Goal: Task Accomplishment & Management: Manage account settings

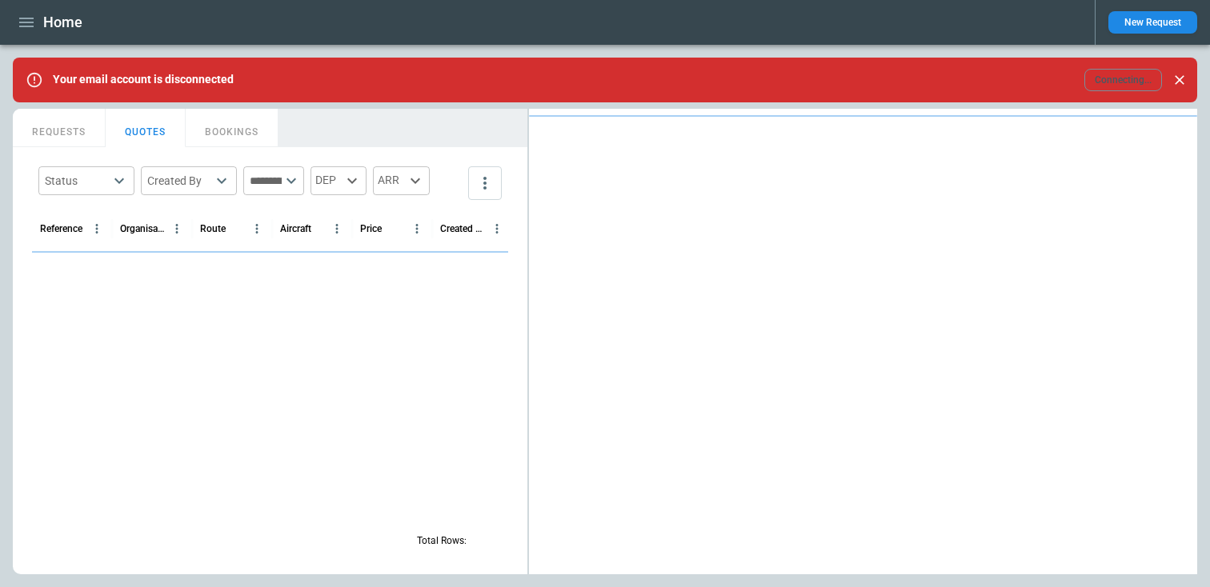
click at [32, 32] on button "button" at bounding box center [26, 23] width 27 height 28
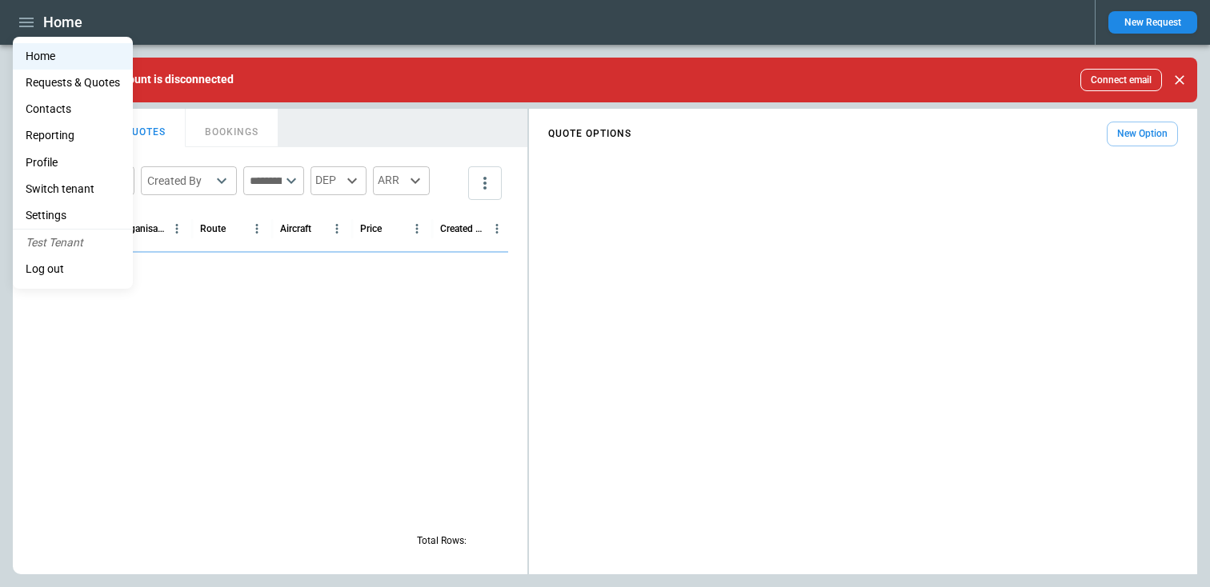
click at [43, 112] on li "Contacts" at bounding box center [73, 109] width 120 height 26
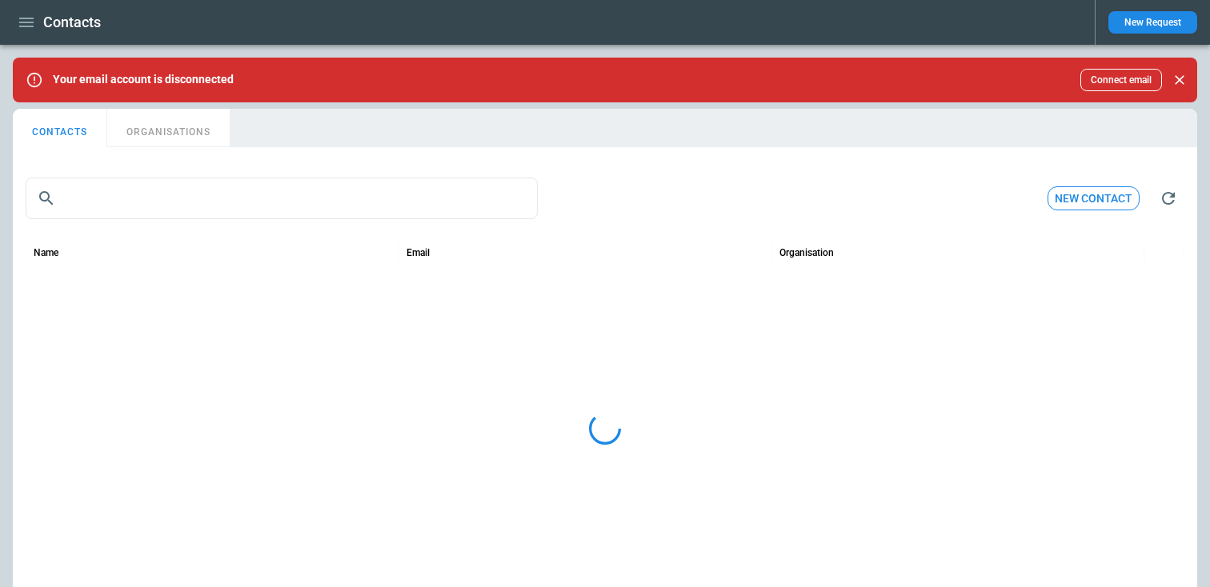
click at [70, 111] on button "CONTACTS" at bounding box center [60, 128] width 94 height 38
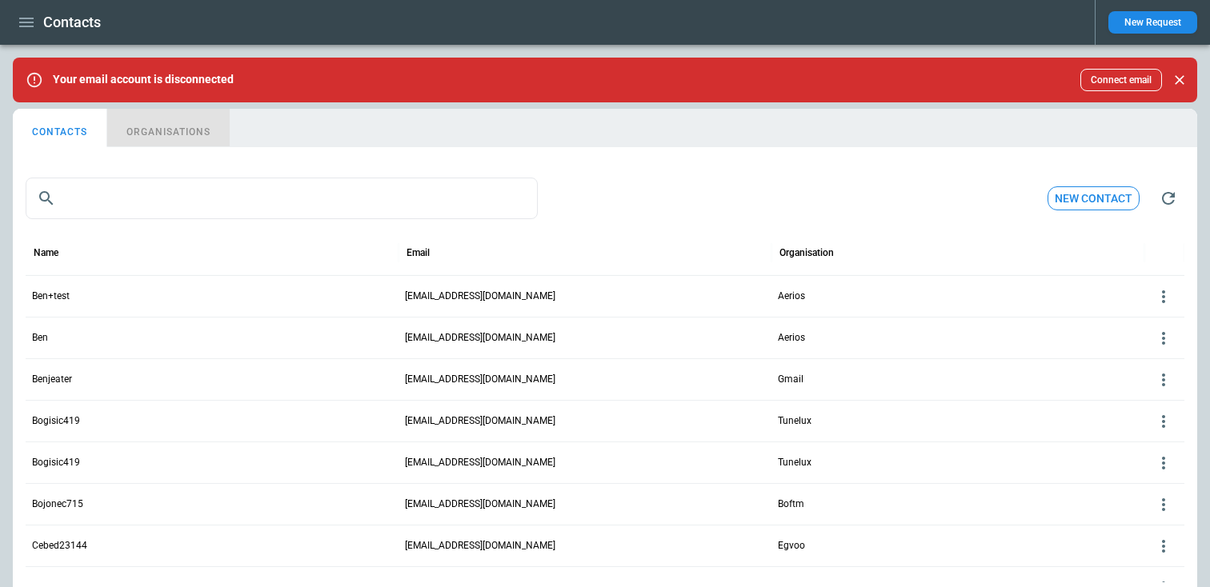
click at [161, 129] on button "ORGANISATIONS" at bounding box center [168, 128] width 122 height 38
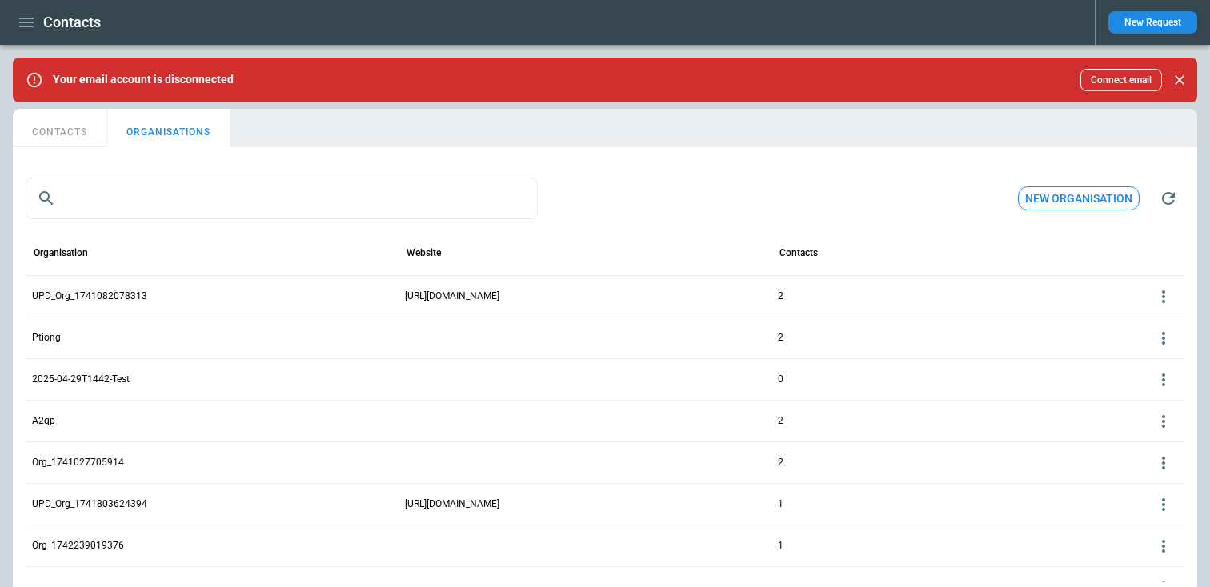
click at [84, 129] on button "CONTACTS" at bounding box center [60, 128] width 94 height 38
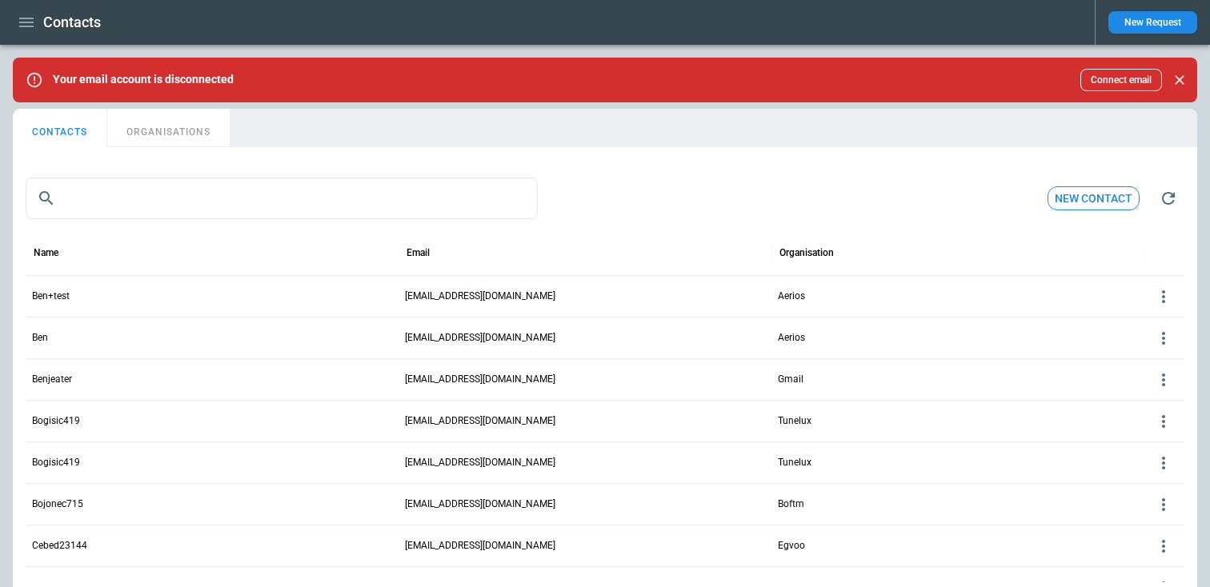
click at [1166, 302] on icon at bounding box center [1163, 296] width 19 height 19
click at [1149, 338] on button "Delete" at bounding box center [1150, 344] width 52 height 23
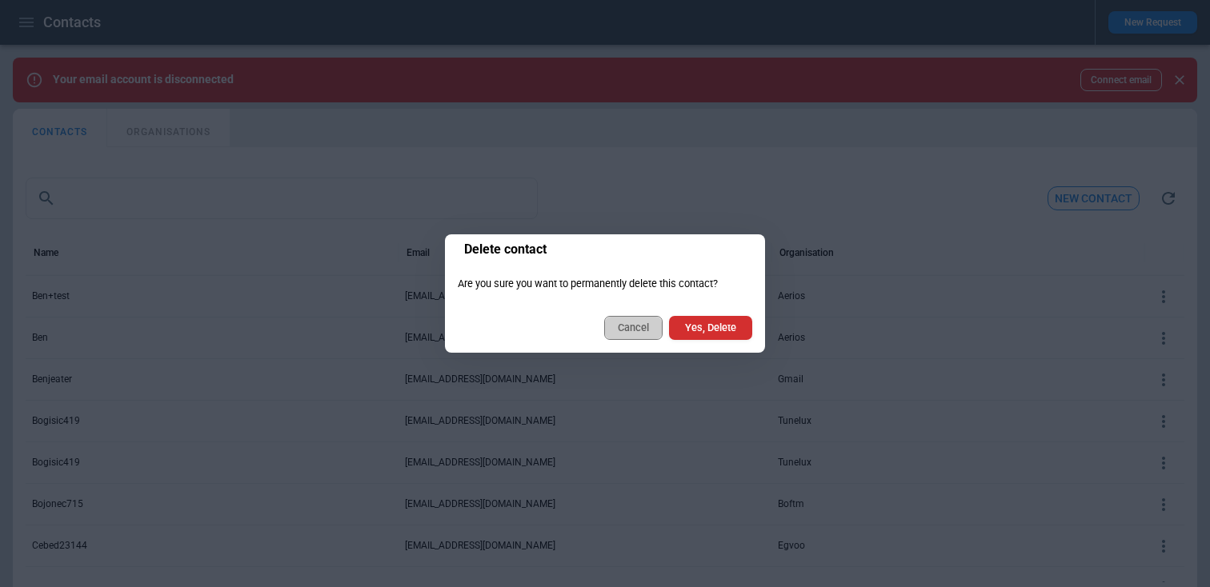
click at [633, 329] on button "Cancel" at bounding box center [633, 328] width 58 height 24
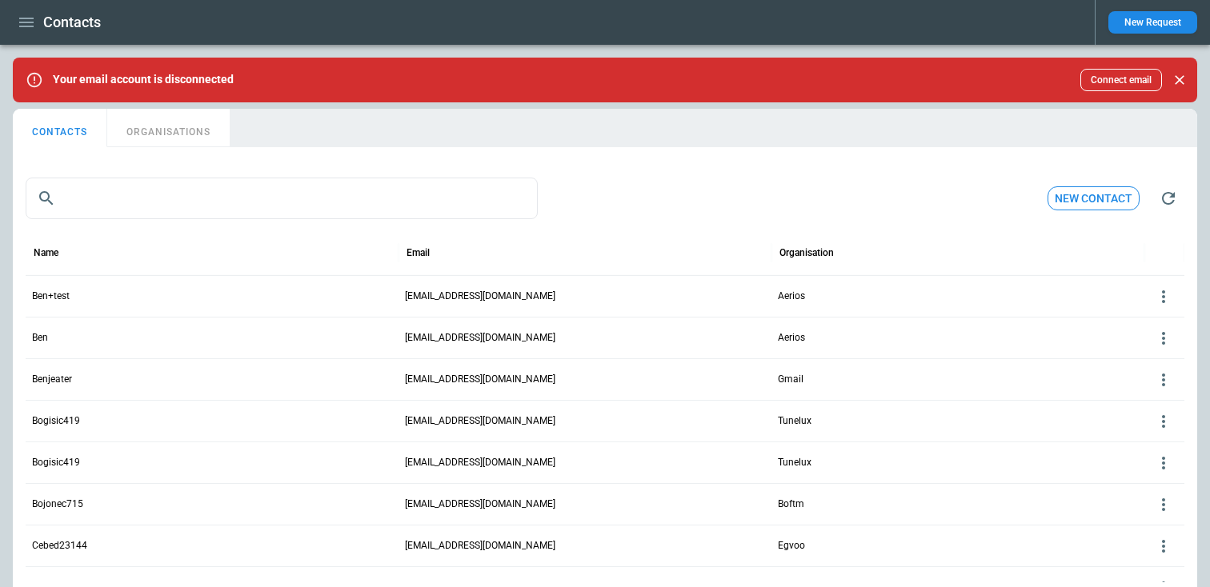
click at [1164, 291] on icon at bounding box center [1163, 296] width 3 height 13
click at [1145, 316] on button "Edit" at bounding box center [1150, 321] width 52 height 23
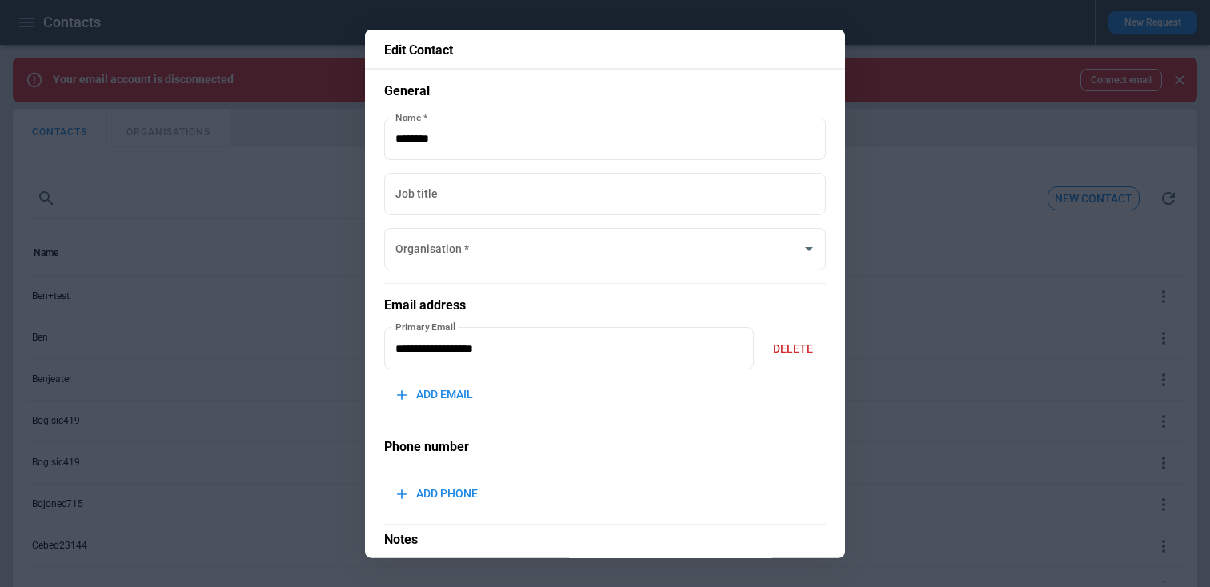
type input "******"
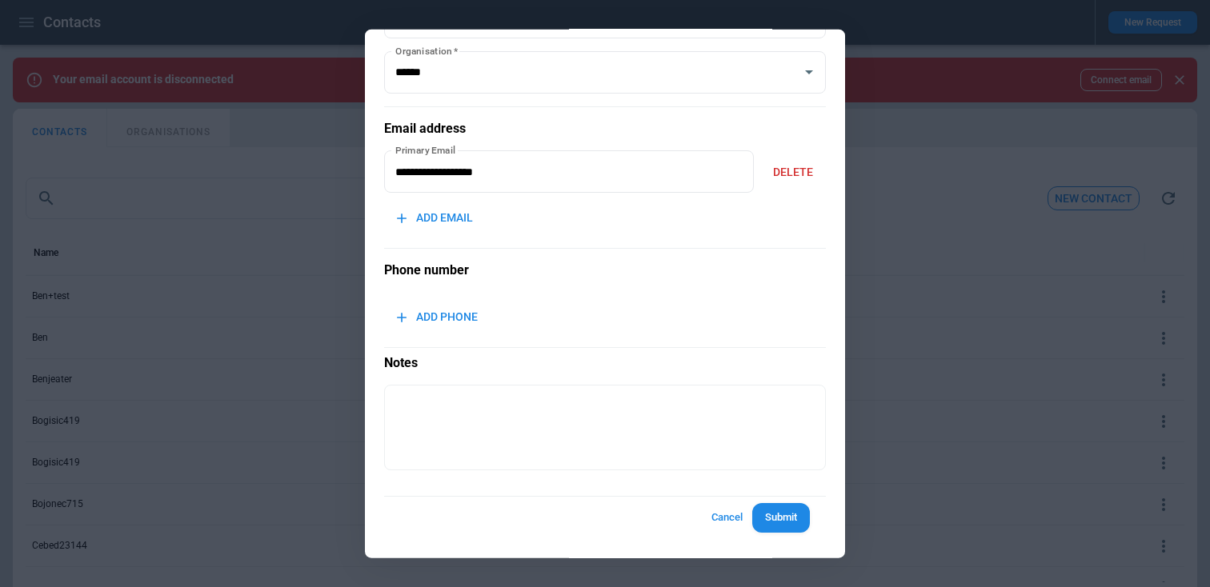
click at [955, 306] on div at bounding box center [605, 293] width 1210 height 587
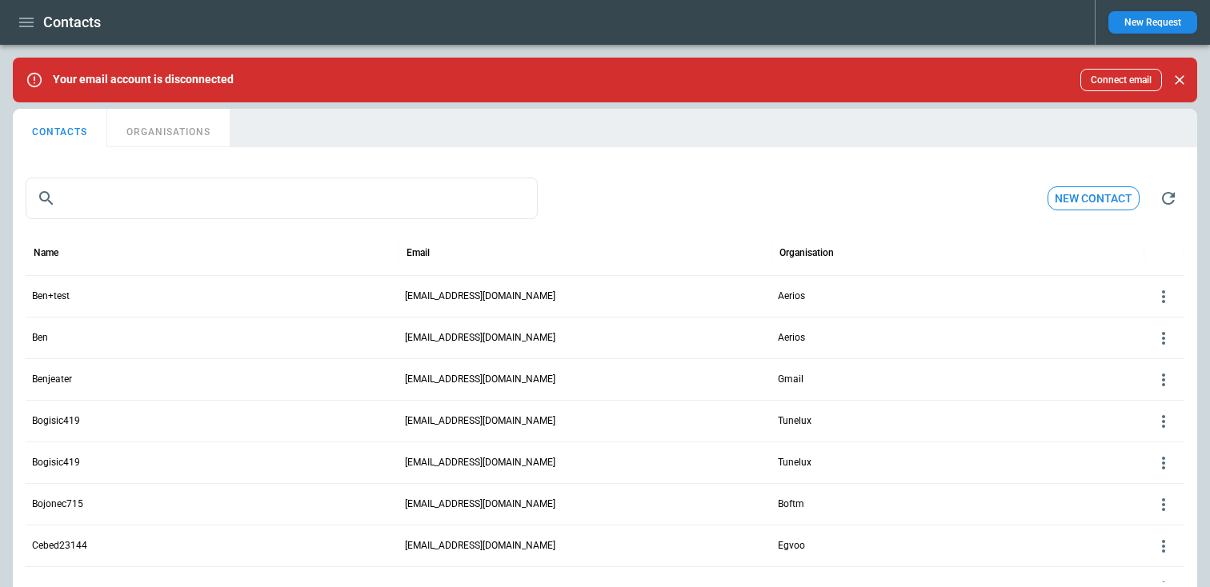
click at [189, 129] on button "ORGANISATIONS" at bounding box center [168, 128] width 122 height 38
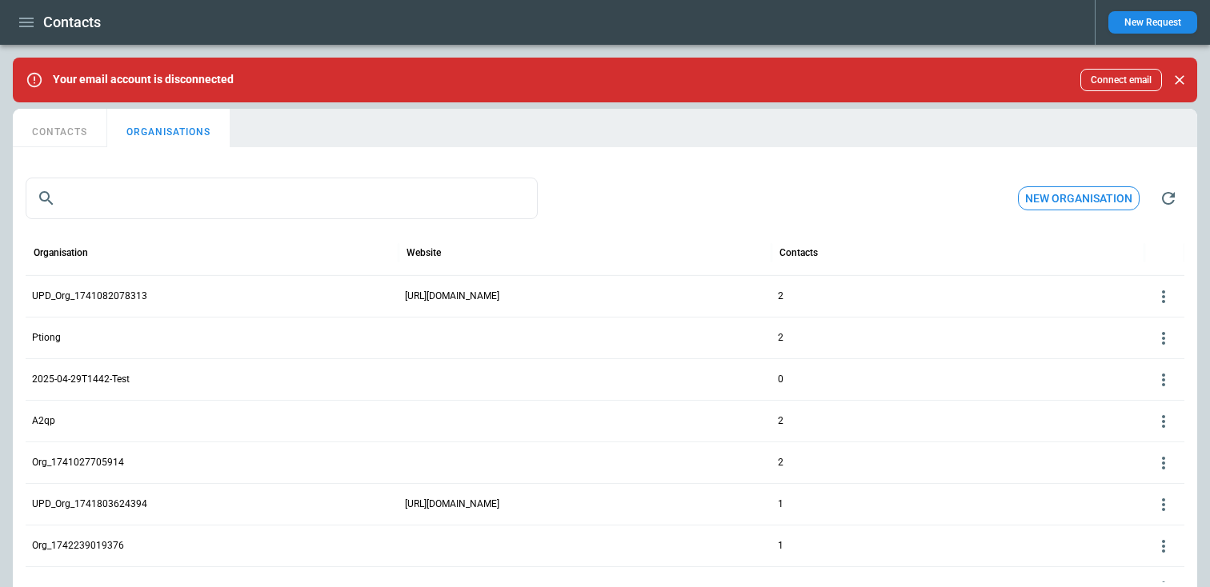
click at [1164, 295] on icon at bounding box center [1163, 296] width 3 height 13
click at [1152, 321] on button "Edit" at bounding box center [1150, 321] width 52 height 23
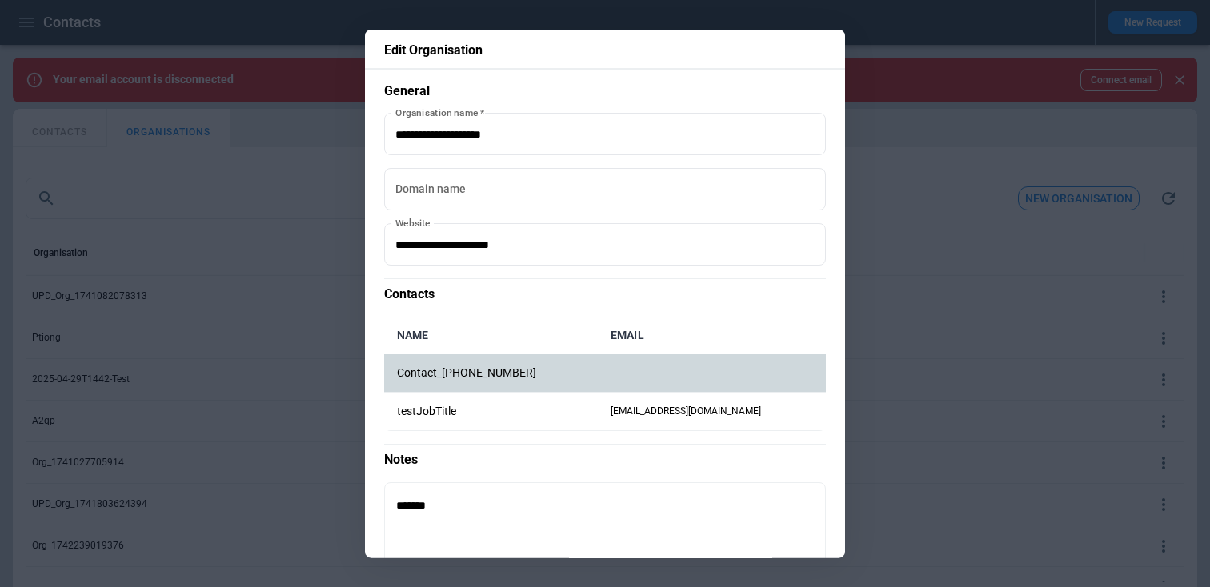
scroll to position [98, 0]
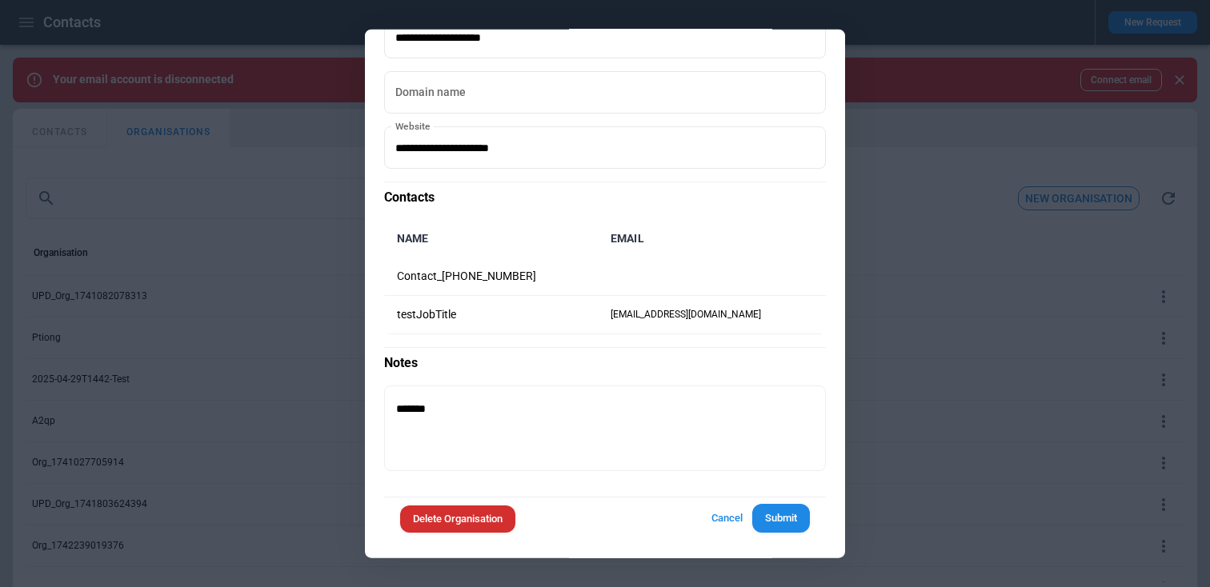
click at [473, 525] on button "Delete Organisation" at bounding box center [457, 519] width 115 height 28
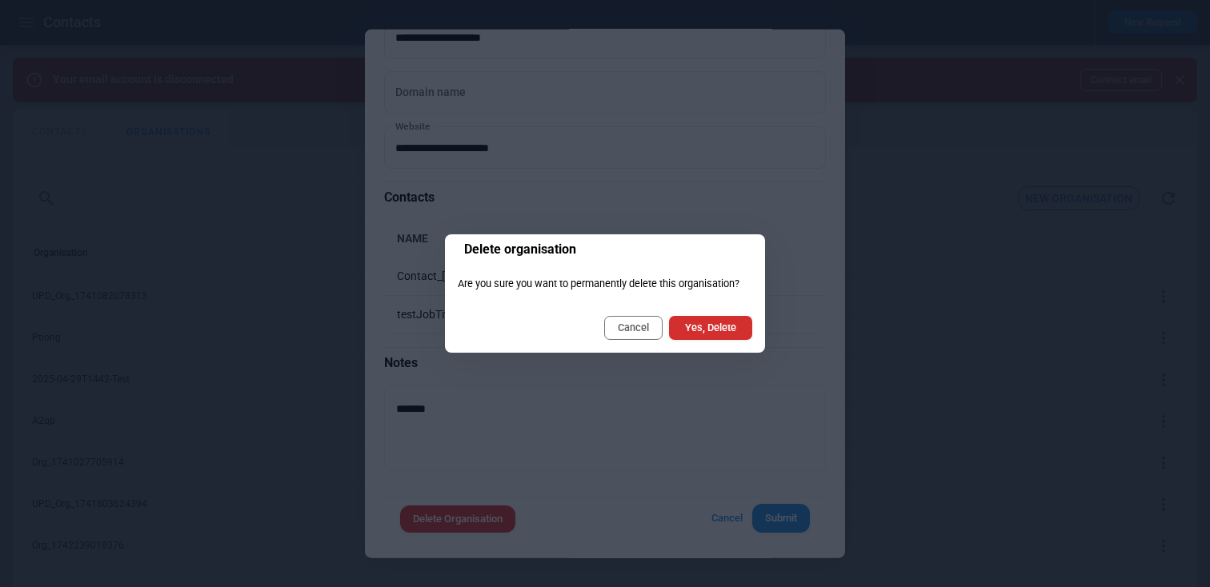
click at [643, 326] on button "Cancel" at bounding box center [633, 328] width 58 height 24
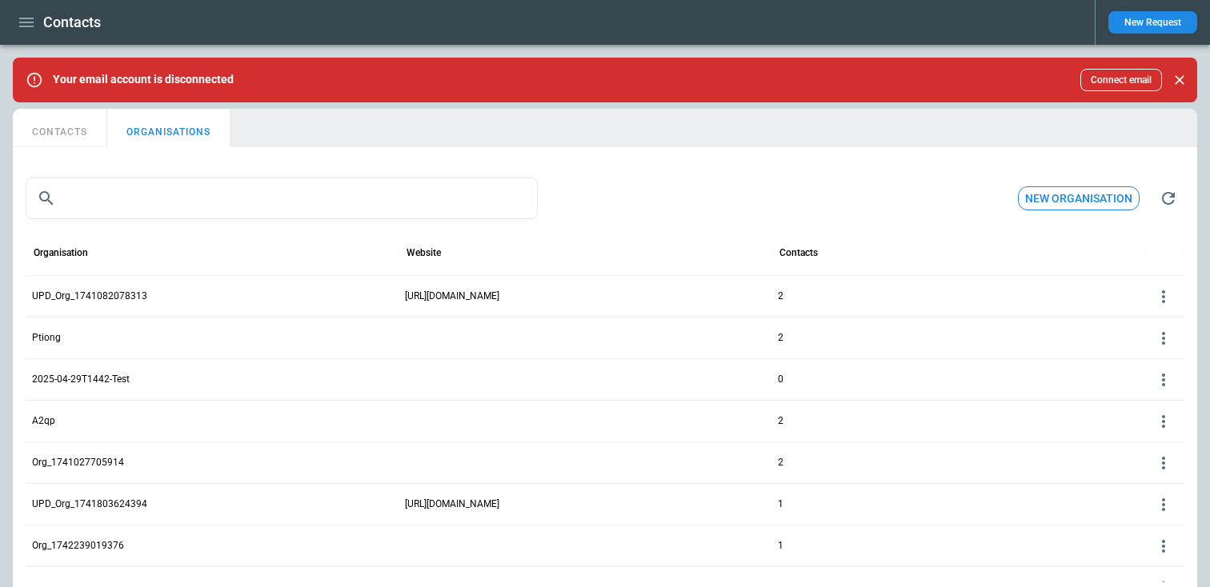
click at [1166, 297] on icon at bounding box center [1163, 296] width 19 height 19
click at [1144, 314] on button "Edit" at bounding box center [1150, 321] width 52 height 23
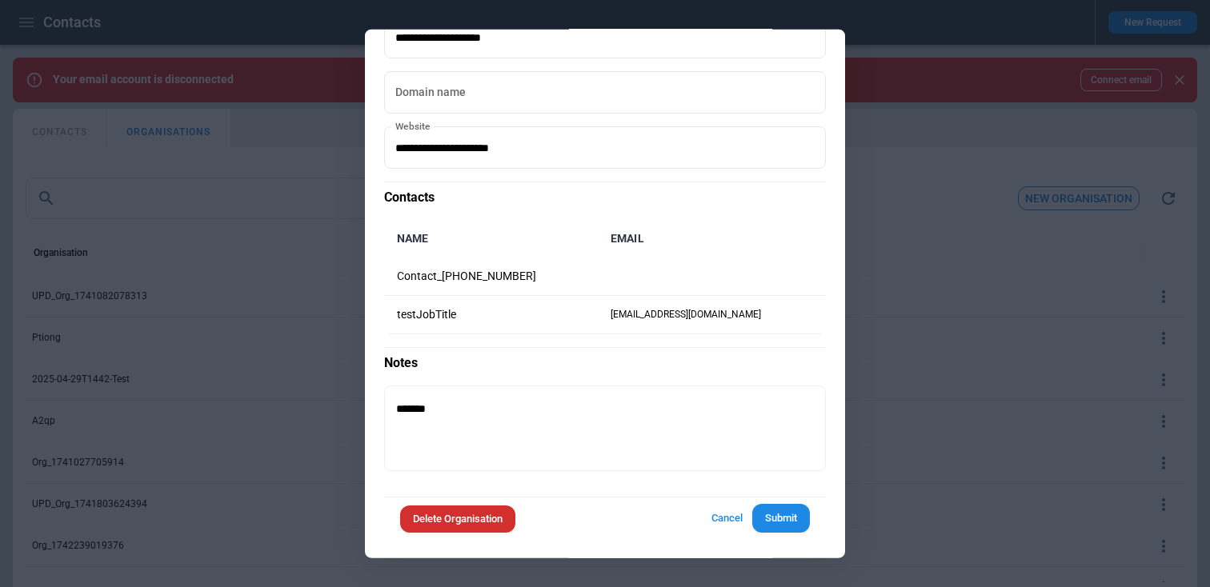
click at [495, 527] on button "Delete Organisation" at bounding box center [457, 519] width 115 height 28
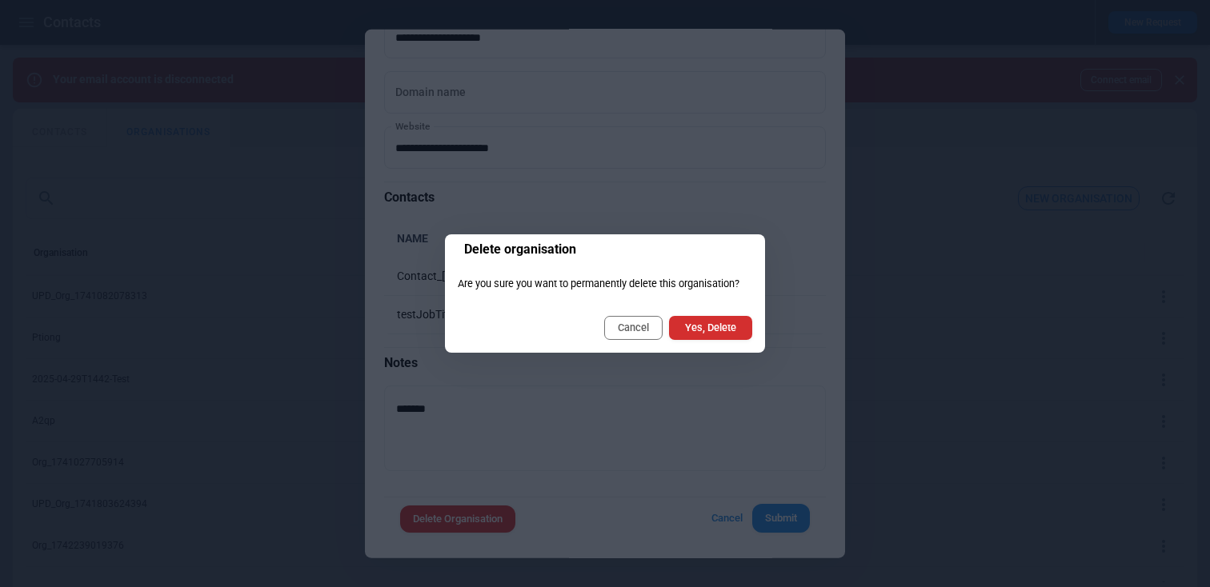
click at [940, 245] on div at bounding box center [605, 293] width 1210 height 587
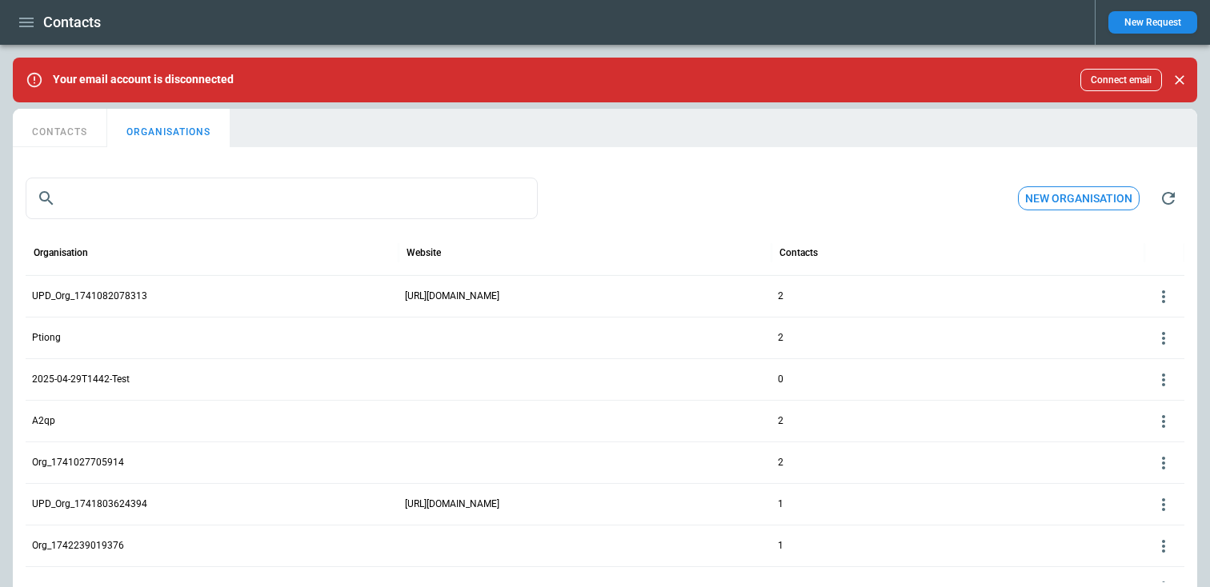
click at [88, 128] on button "CONTACTS" at bounding box center [60, 128] width 94 height 38
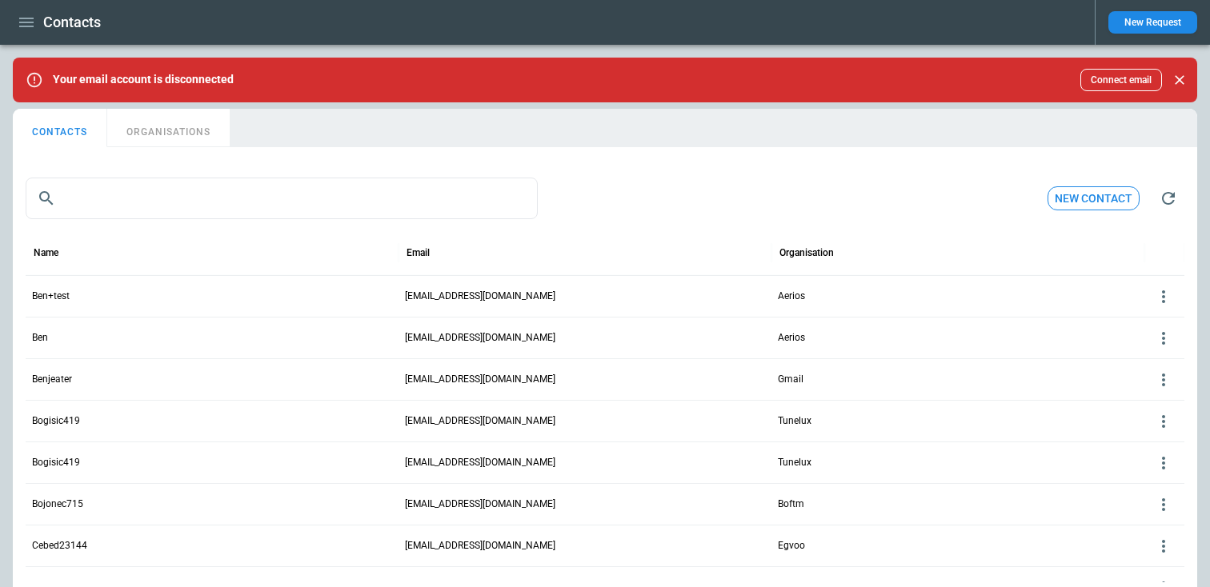
click at [37, 33] on div "Contacts" at bounding box center [547, 23] width 1069 height 28
click at [25, 25] on icon "button" at bounding box center [26, 22] width 19 height 19
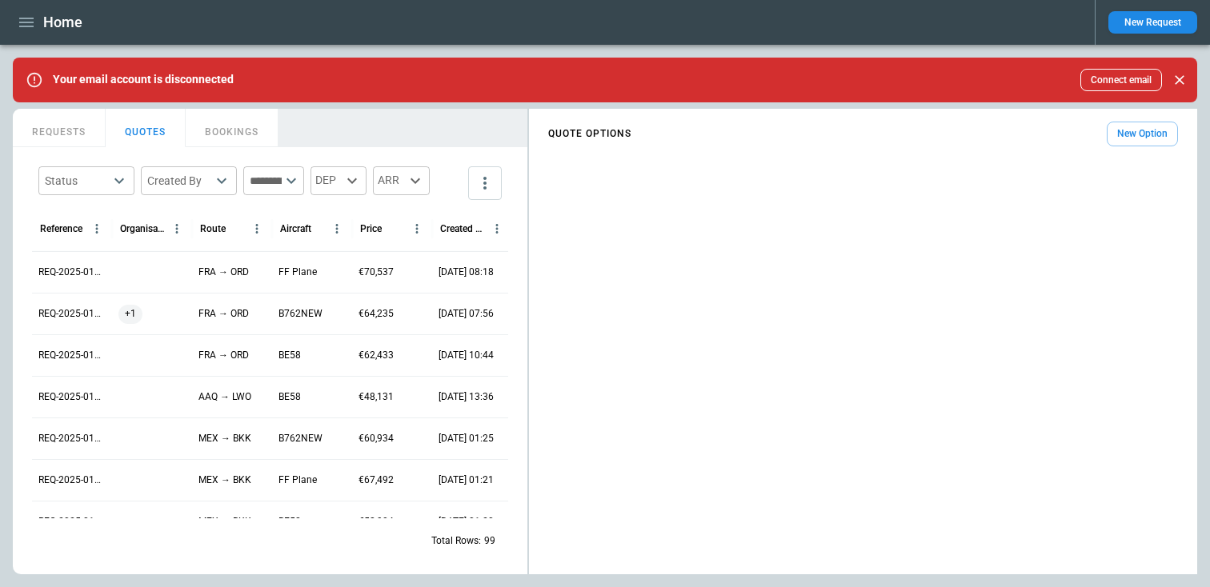
click at [16, 22] on button "button" at bounding box center [26, 23] width 27 height 28
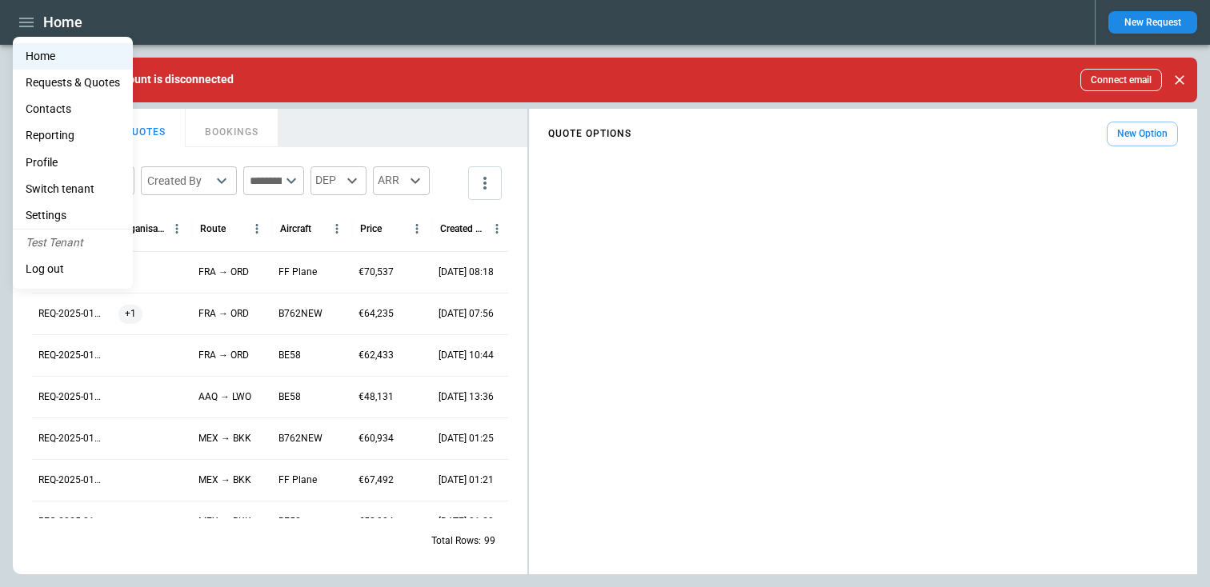
click at [46, 103] on li "Contacts" at bounding box center [73, 109] width 120 height 26
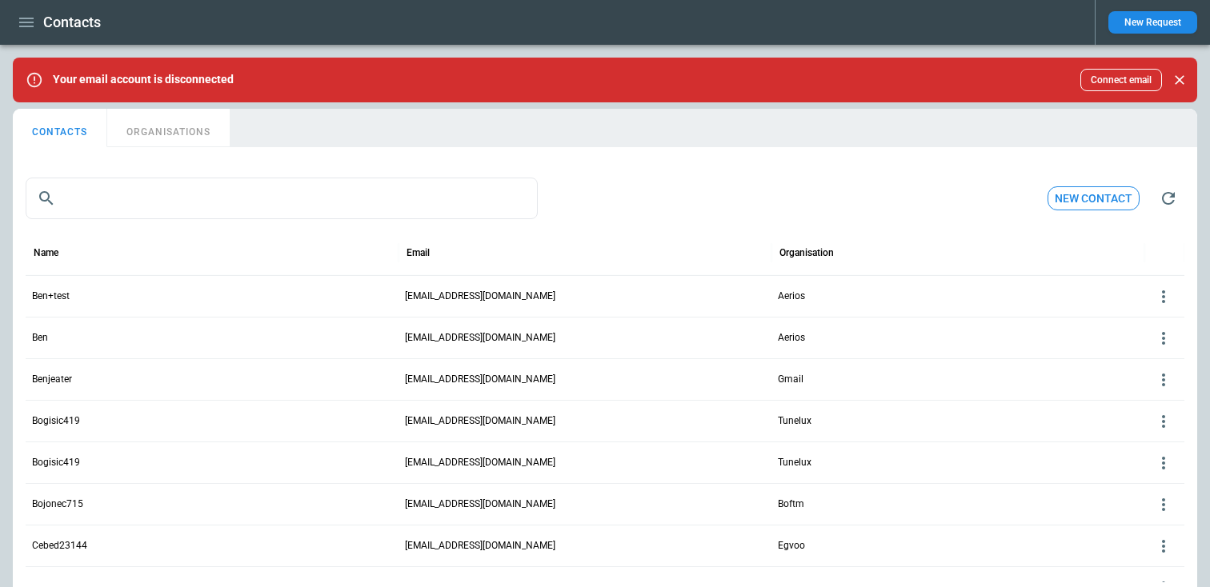
click at [1160, 298] on icon at bounding box center [1163, 296] width 19 height 19
click at [1152, 323] on button "Edit" at bounding box center [1150, 321] width 52 height 23
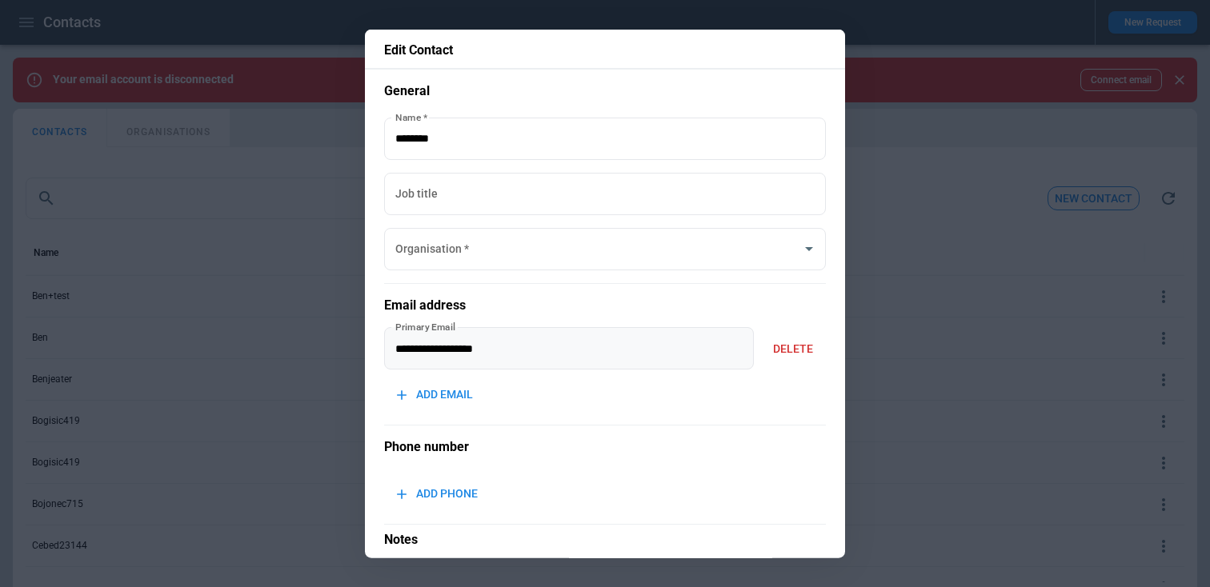
type input "******"
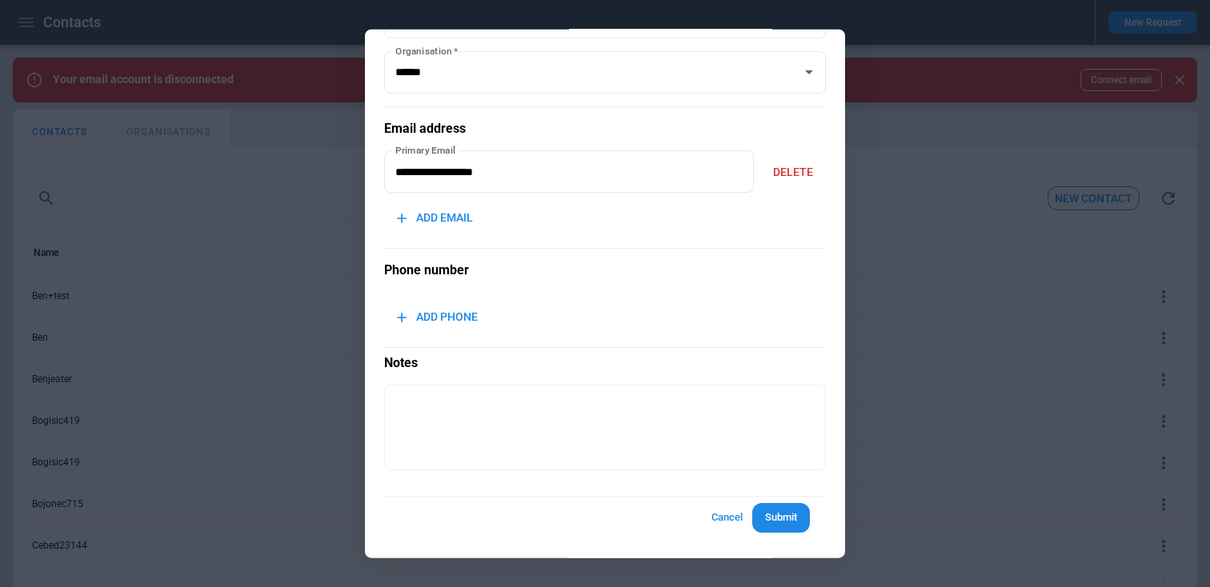
click at [1005, 344] on div at bounding box center [605, 293] width 1210 height 587
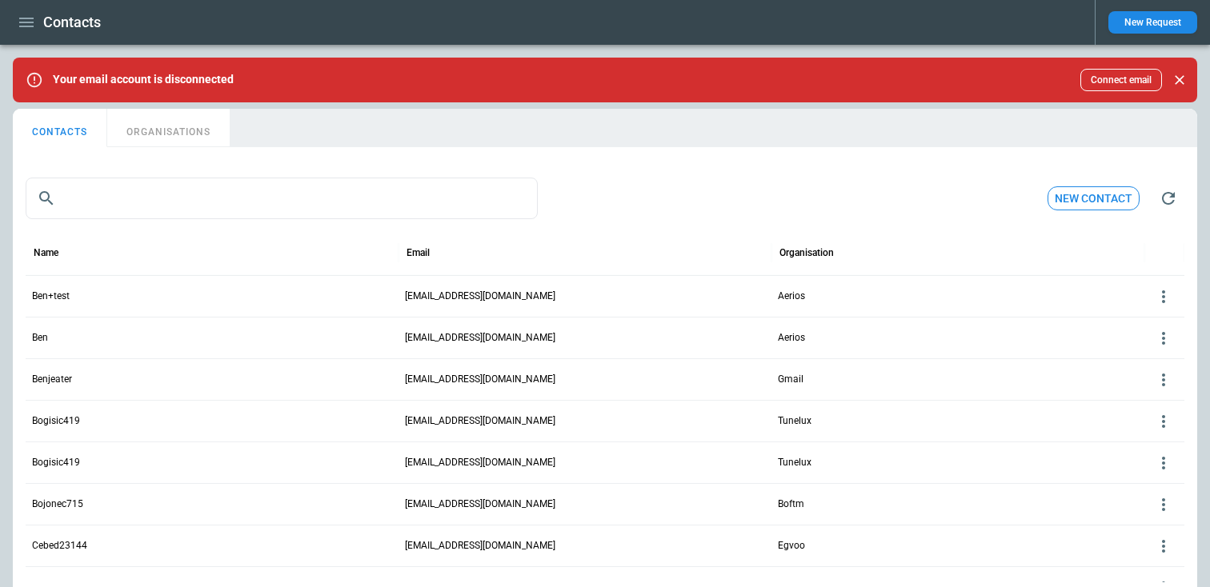
click at [1160, 294] on icon at bounding box center [1163, 296] width 19 height 19
click at [1148, 351] on button "Delete" at bounding box center [1150, 344] width 52 height 23
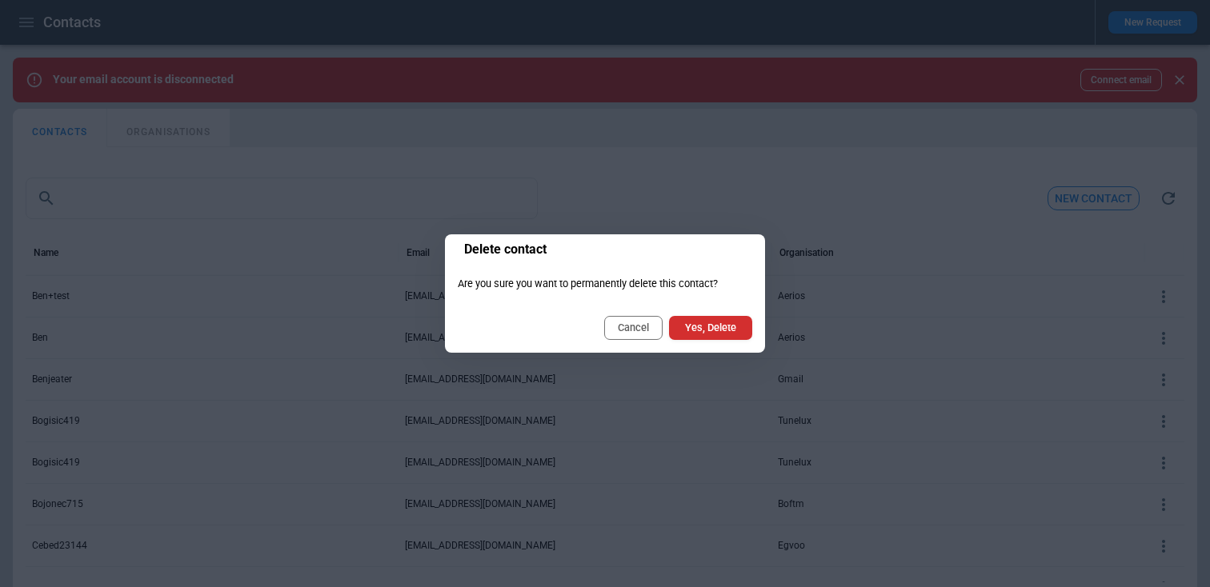
click at [907, 244] on div at bounding box center [605, 293] width 1210 height 587
